Goal: Entertainment & Leisure: Consume media (video, audio)

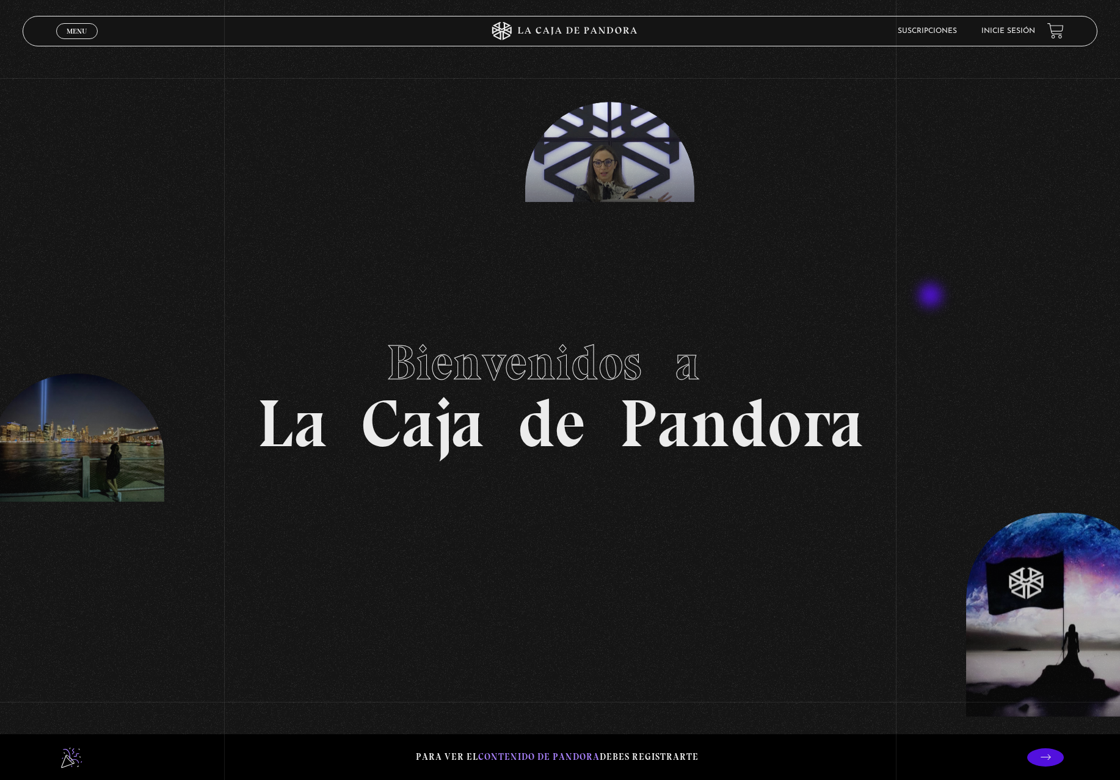
click at [932, 297] on section "Bienvenidos a La Caja de Pandora" at bounding box center [560, 390] width 1120 height 780
click at [76, 32] on span "Menu" at bounding box center [77, 30] width 20 height 7
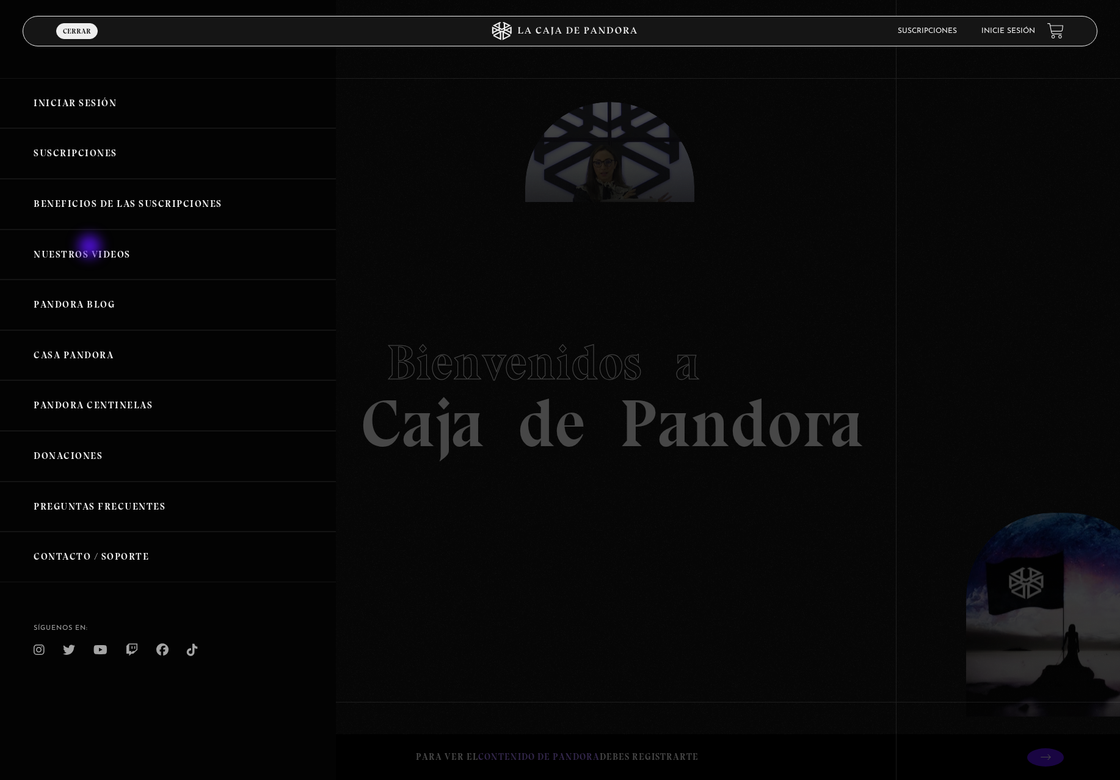
click at [92, 248] on link "Nuestros Videos" at bounding box center [168, 255] width 336 height 51
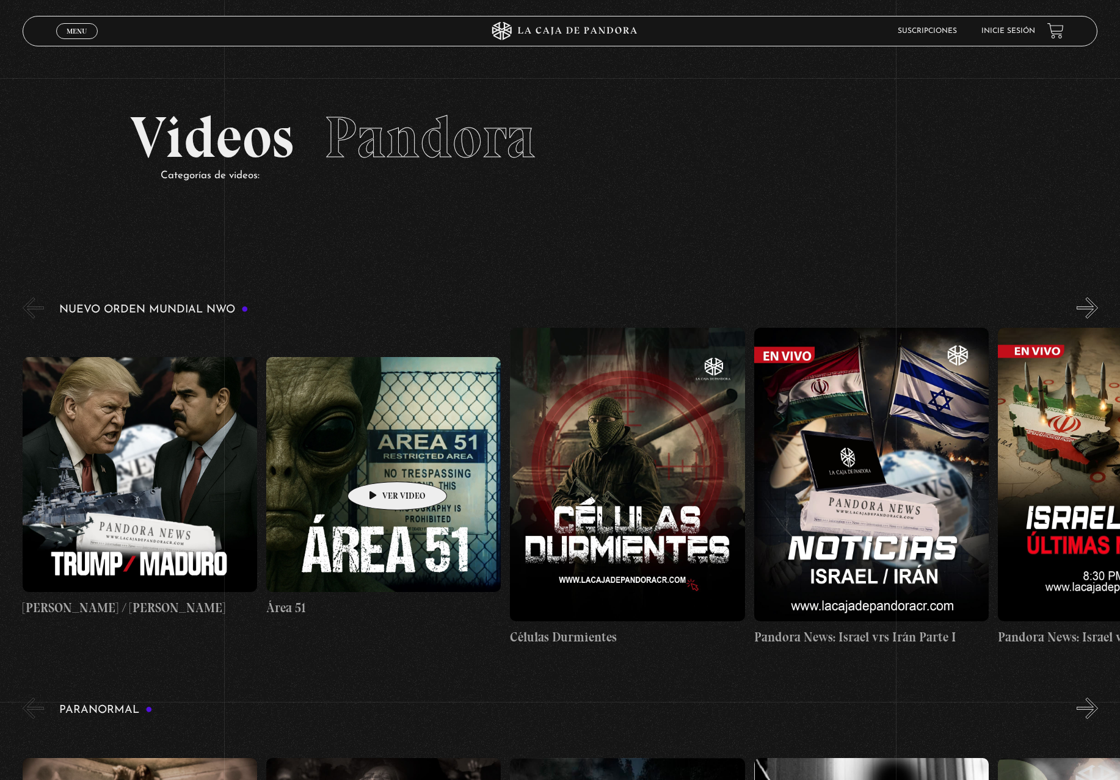
click at [378, 463] on figure at bounding box center [383, 474] width 234 height 234
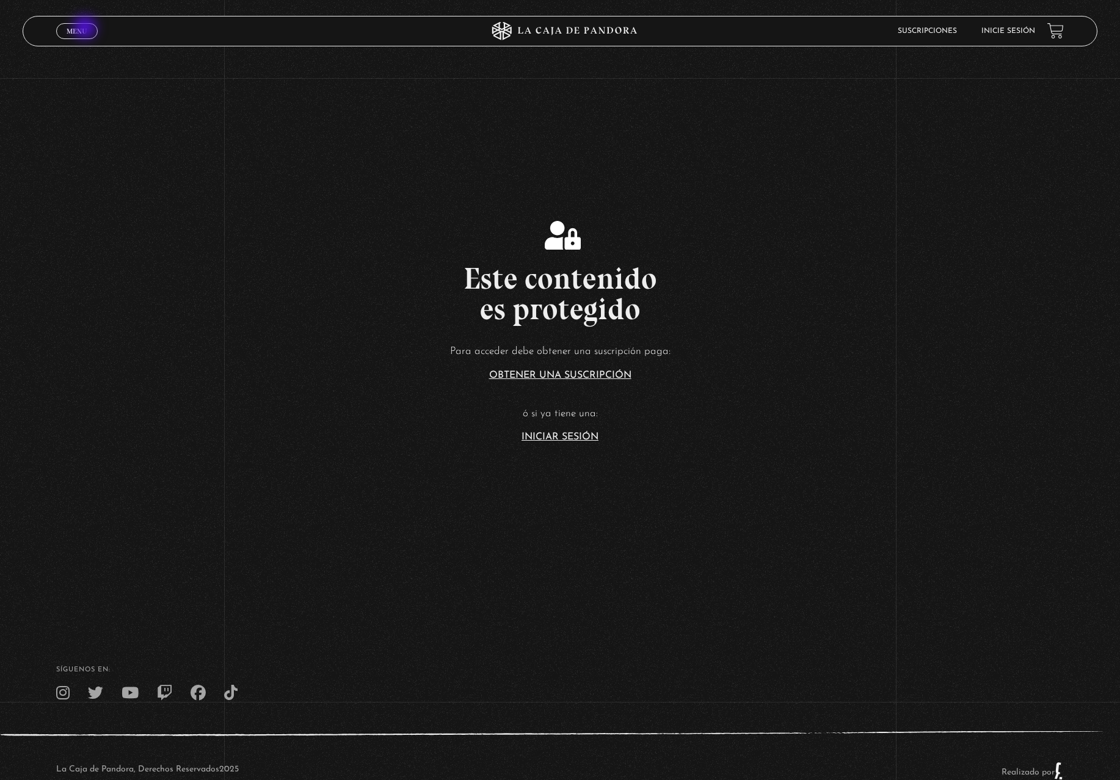
click at [86, 29] on span "Menu" at bounding box center [77, 30] width 20 height 7
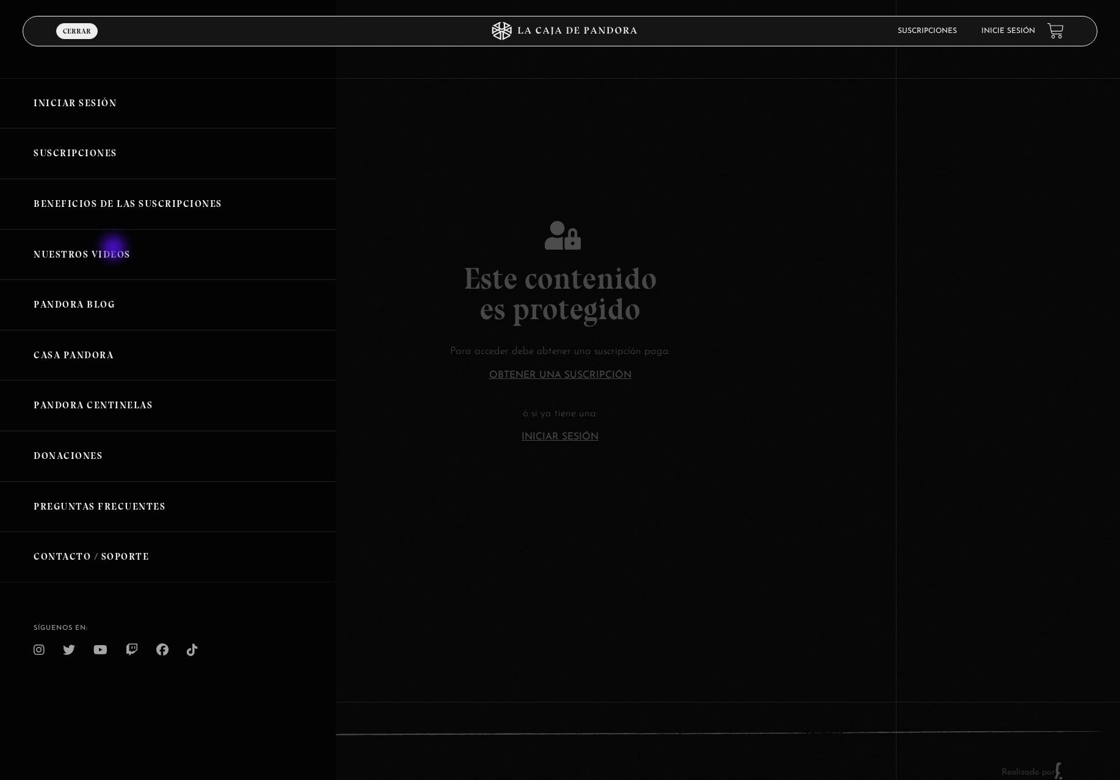
click at [115, 249] on link "Nuestros Videos" at bounding box center [168, 255] width 336 height 51
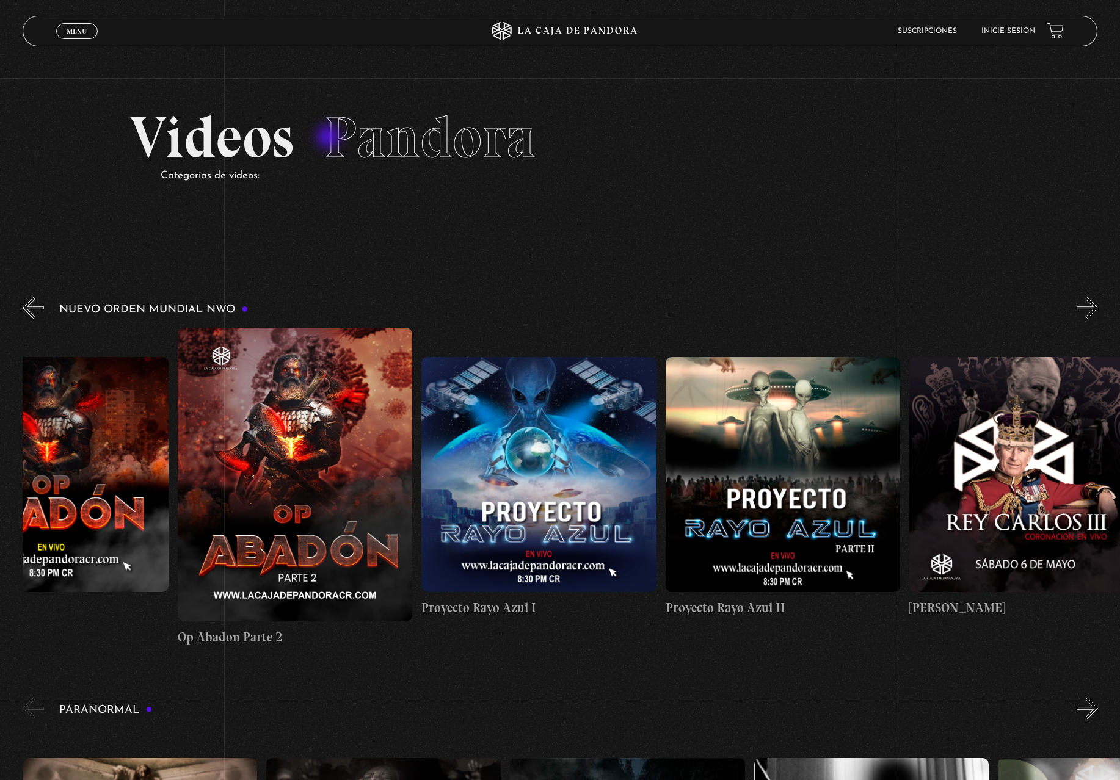
drag, startPoint x: 529, startPoint y: 145, endPoint x: 330, endPoint y: 138, distance: 199.1
click at [330, 138] on span "Pandora" at bounding box center [429, 138] width 211 height 70
